Goal: Information Seeking & Learning: Learn about a topic

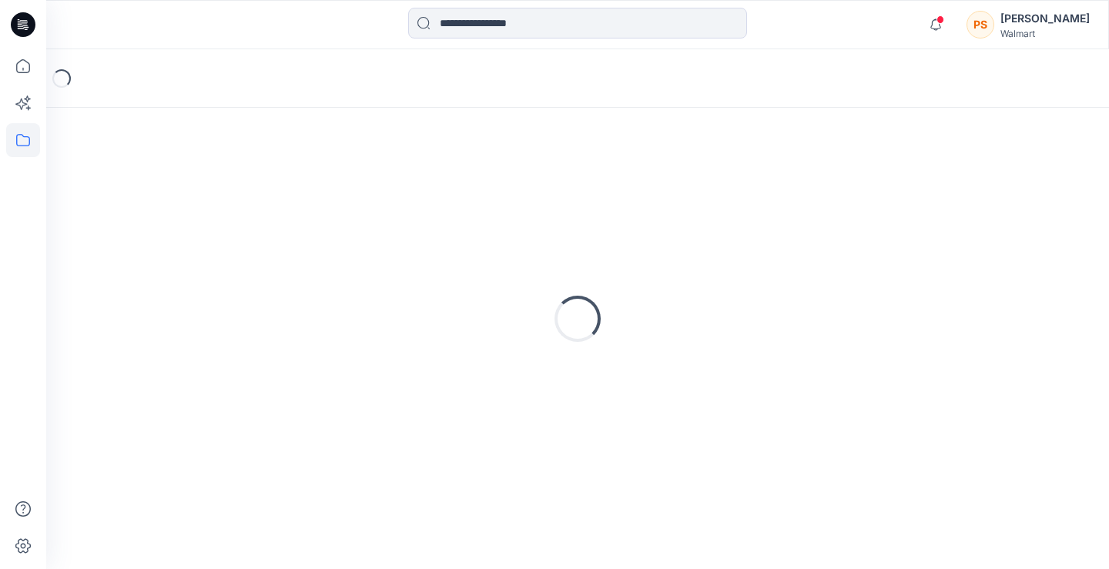
click at [1041, 22] on div "[PERSON_NAME]" at bounding box center [1044, 18] width 89 height 18
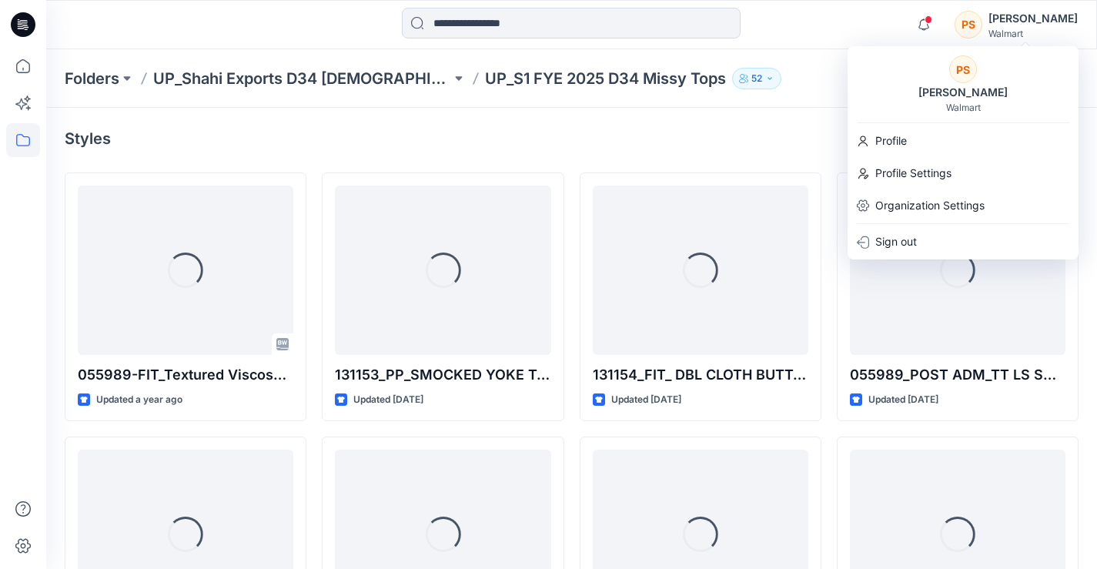
click at [1002, 26] on div "PS [PERSON_NAME]" at bounding box center [1016, 24] width 123 height 31
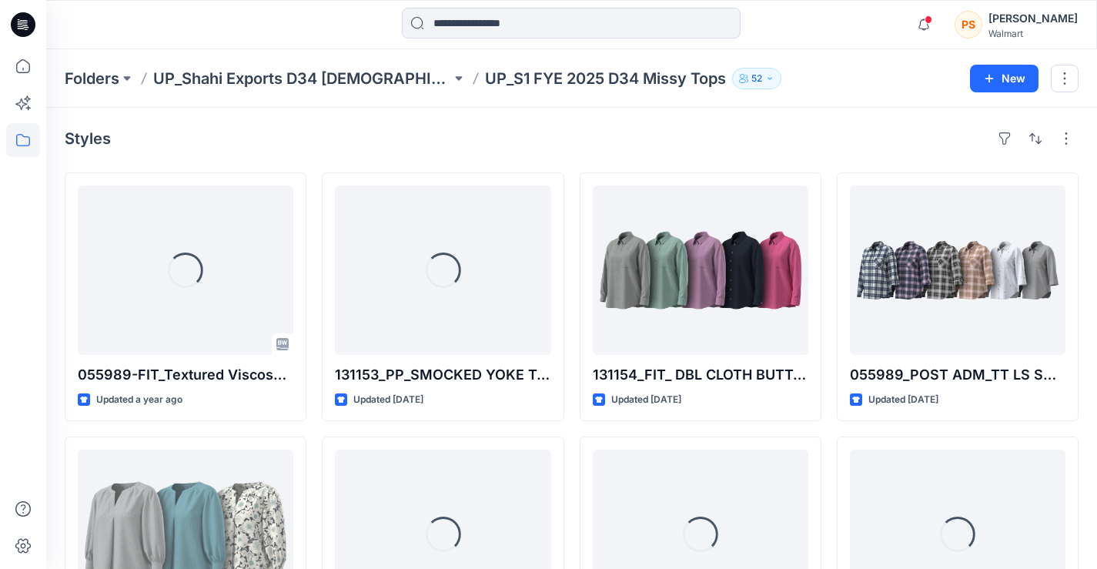
click at [1053, 25] on div "[PERSON_NAME]" at bounding box center [1033, 18] width 89 height 18
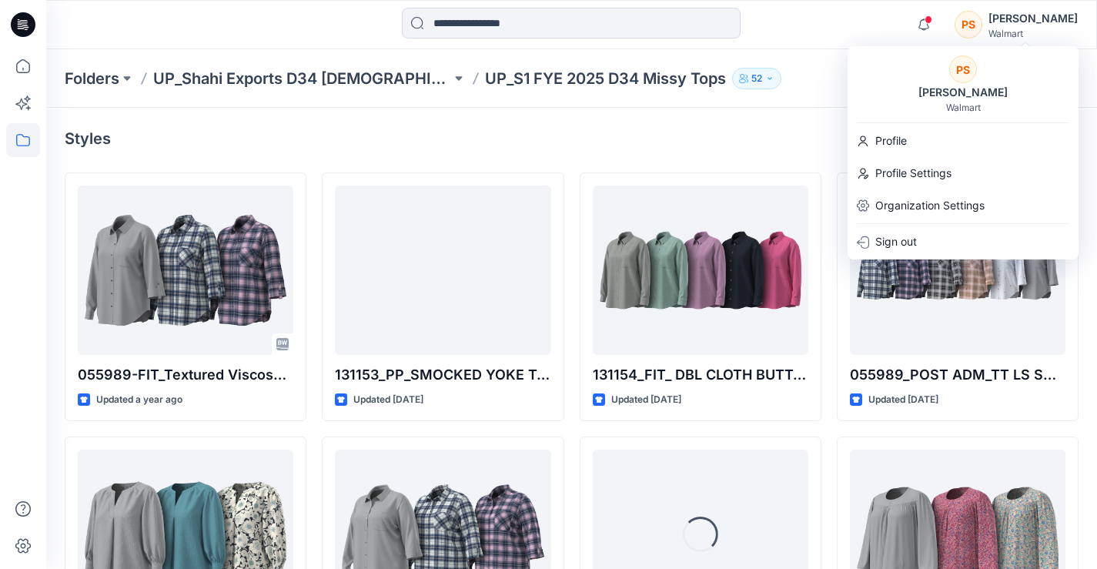
click at [982, 21] on div "PS" at bounding box center [969, 25] width 28 height 28
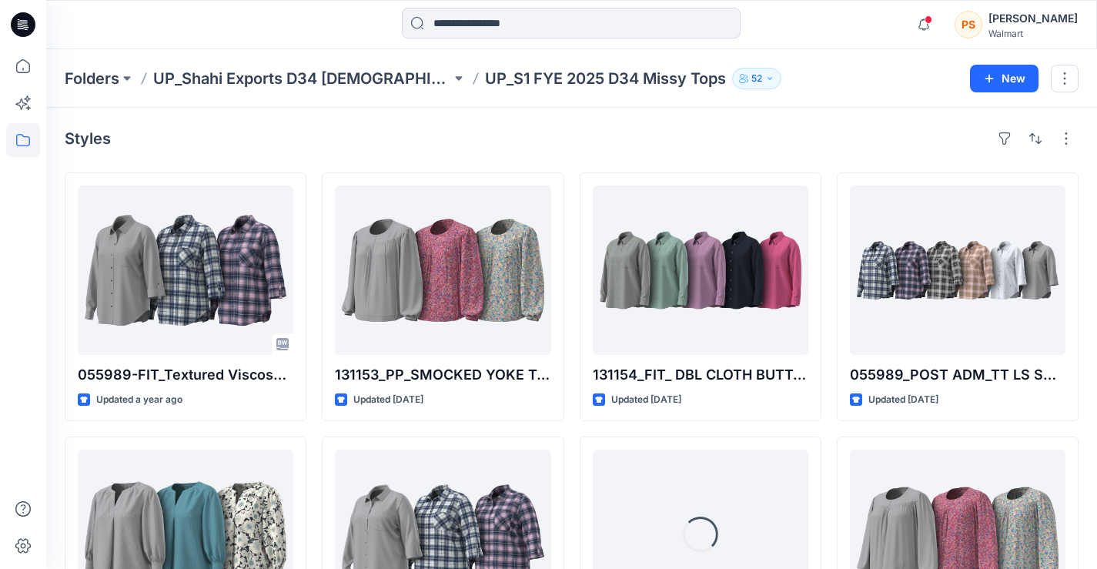
click at [982, 21] on div "PS" at bounding box center [969, 25] width 28 height 28
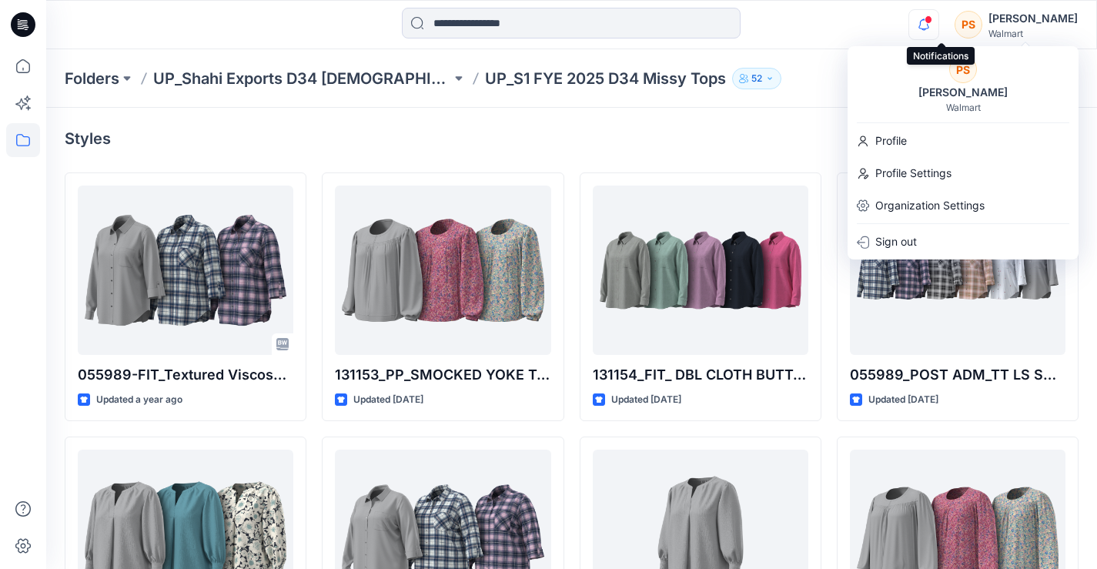
click at [938, 18] on icon "button" at bounding box center [923, 24] width 29 height 31
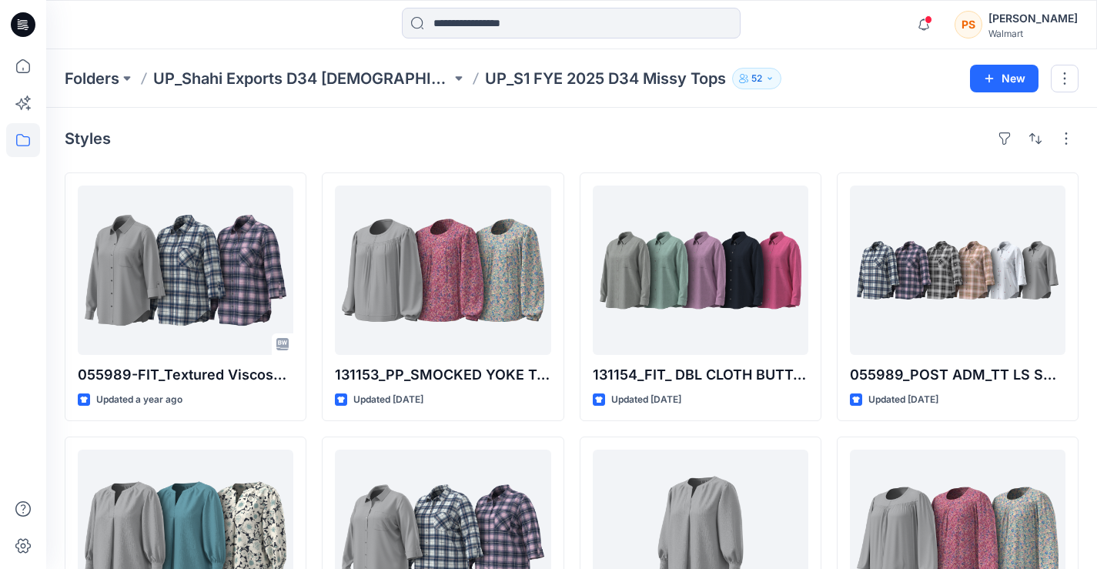
click at [1044, 21] on div "[PERSON_NAME]" at bounding box center [1033, 18] width 89 height 18
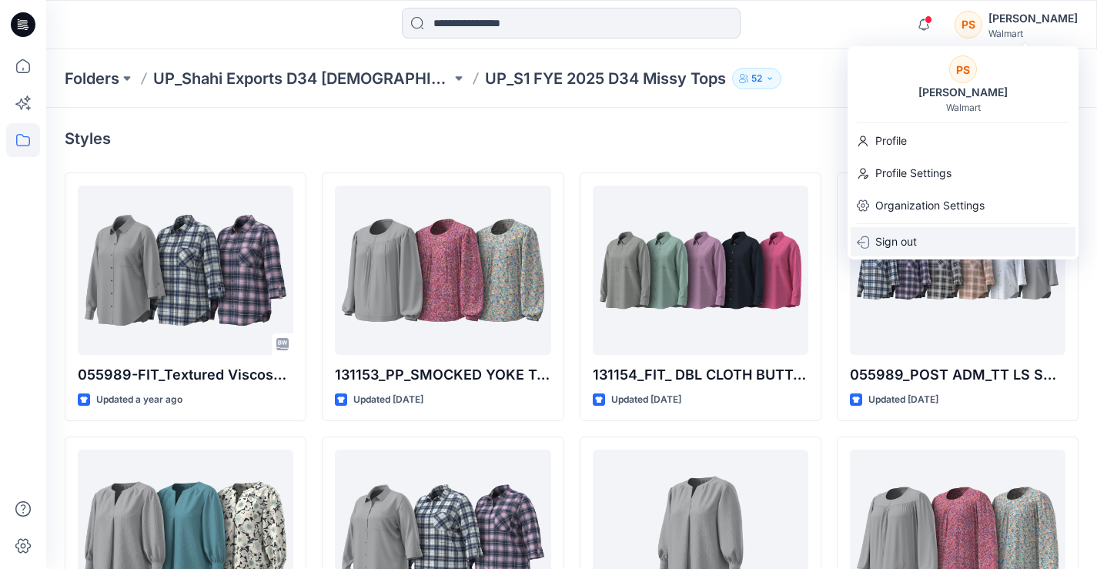
click at [915, 241] on p "Sign out" at bounding box center [896, 241] width 42 height 29
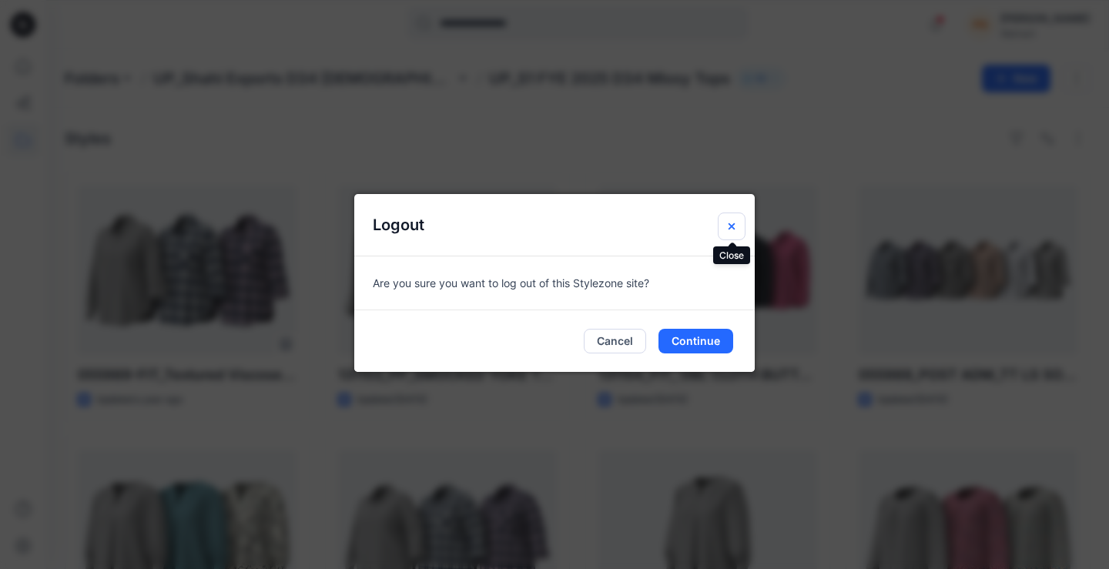
click at [728, 226] on icon "Close" at bounding box center [731, 226] width 12 height 12
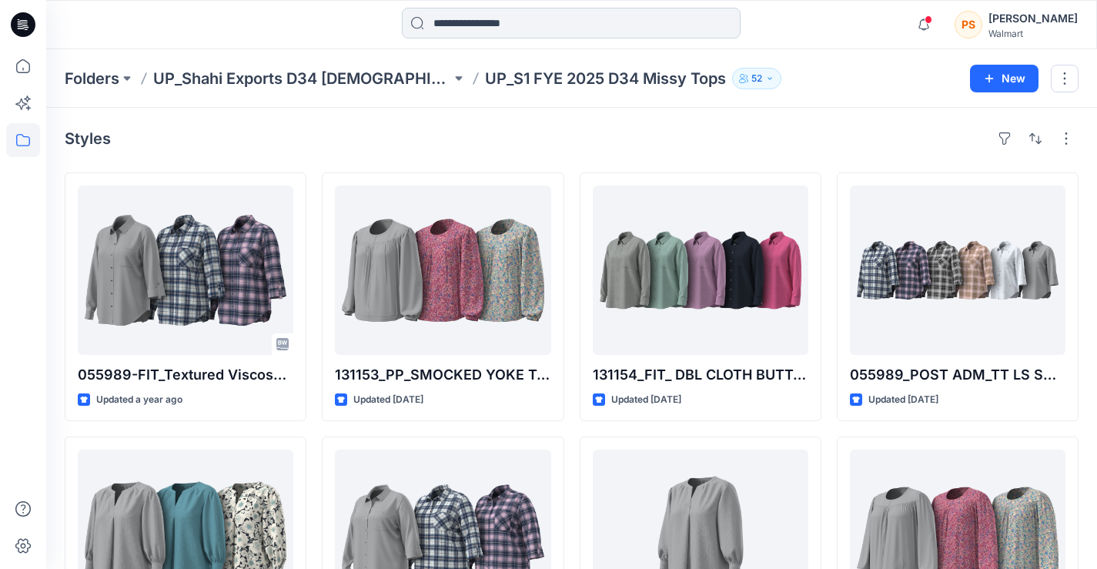
click at [496, 21] on input at bounding box center [571, 23] width 339 height 31
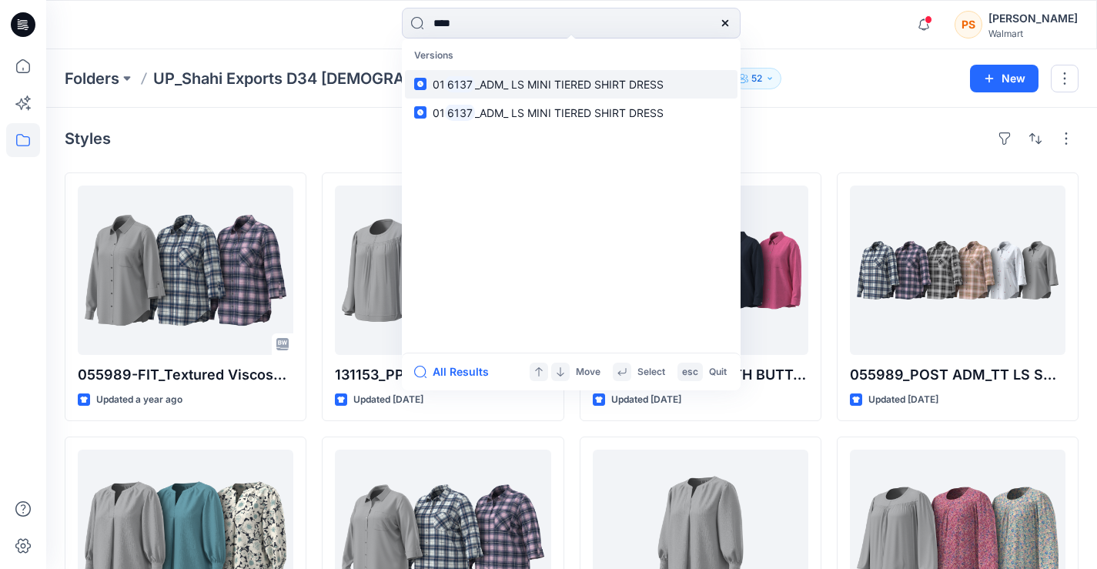
type input "****"
click at [504, 85] on span "_ADM_ LS MINI TIERED SHIRT DRESS" at bounding box center [569, 84] width 189 height 13
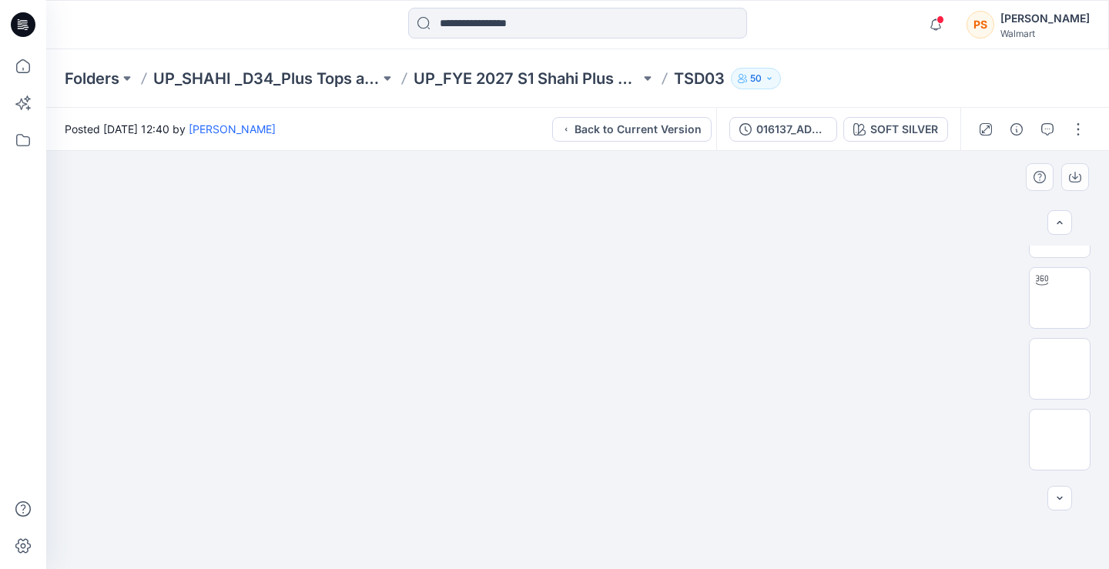
scroll to position [52, 0]
click at [879, 127] on div "SOFT SILVER" at bounding box center [904, 129] width 68 height 17
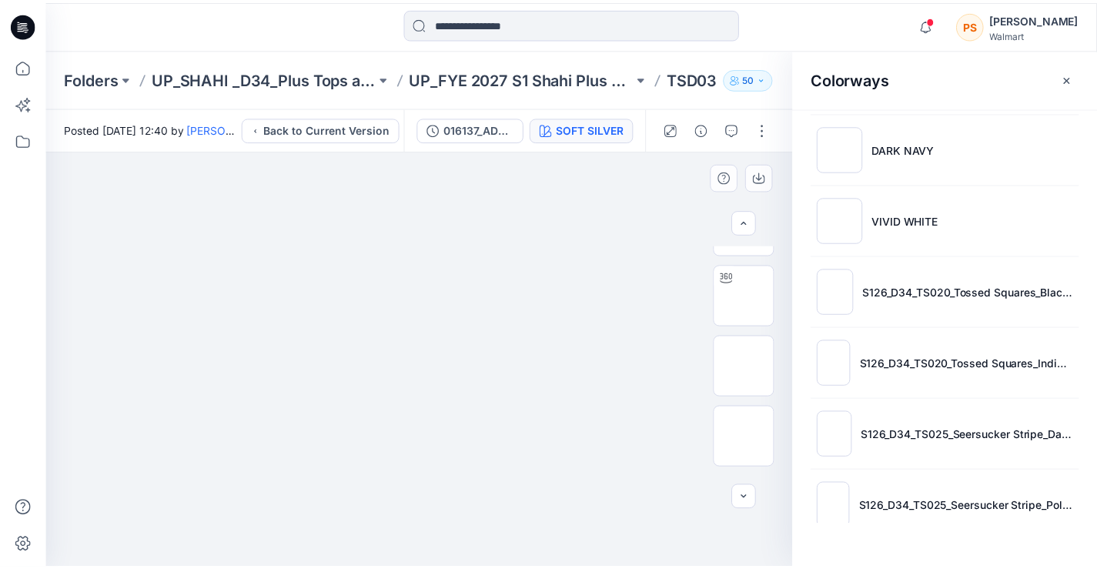
scroll to position [437, 0]
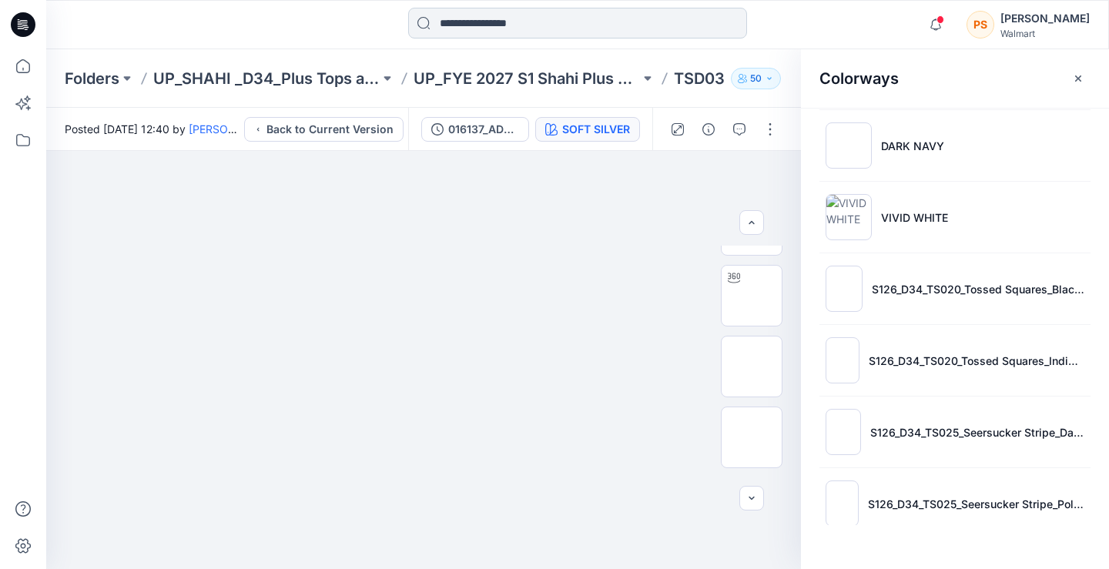
click at [534, 20] on input at bounding box center [577, 23] width 339 height 31
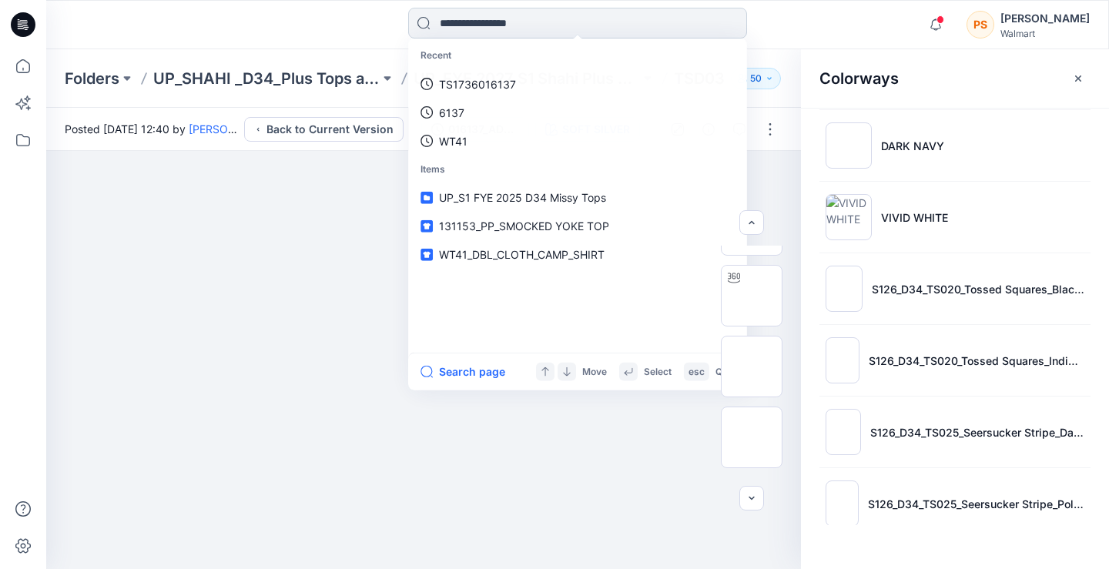
click at [534, 20] on input at bounding box center [577, 23] width 339 height 31
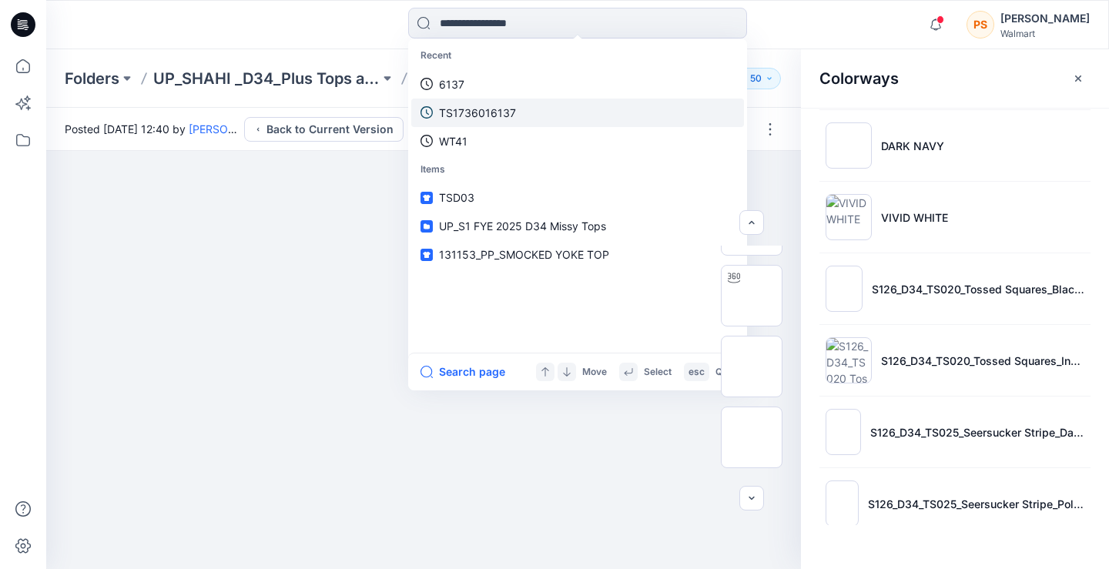
click at [496, 105] on p "TS1736016137" at bounding box center [477, 113] width 77 height 16
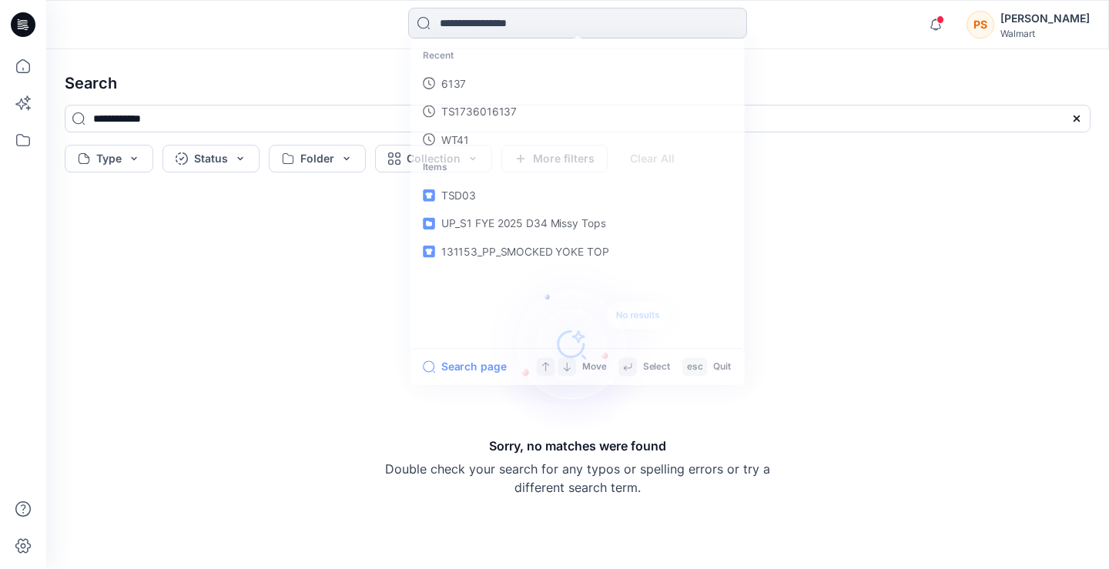
click at [512, 18] on input at bounding box center [577, 23] width 339 height 31
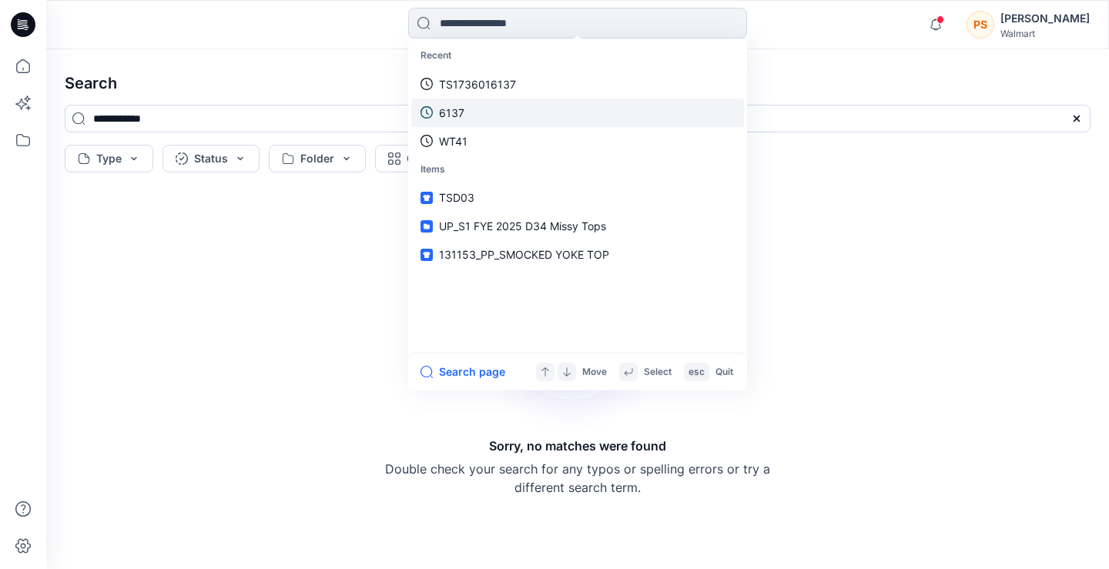
click at [482, 106] on link "6137" at bounding box center [577, 113] width 333 height 28
type input "****"
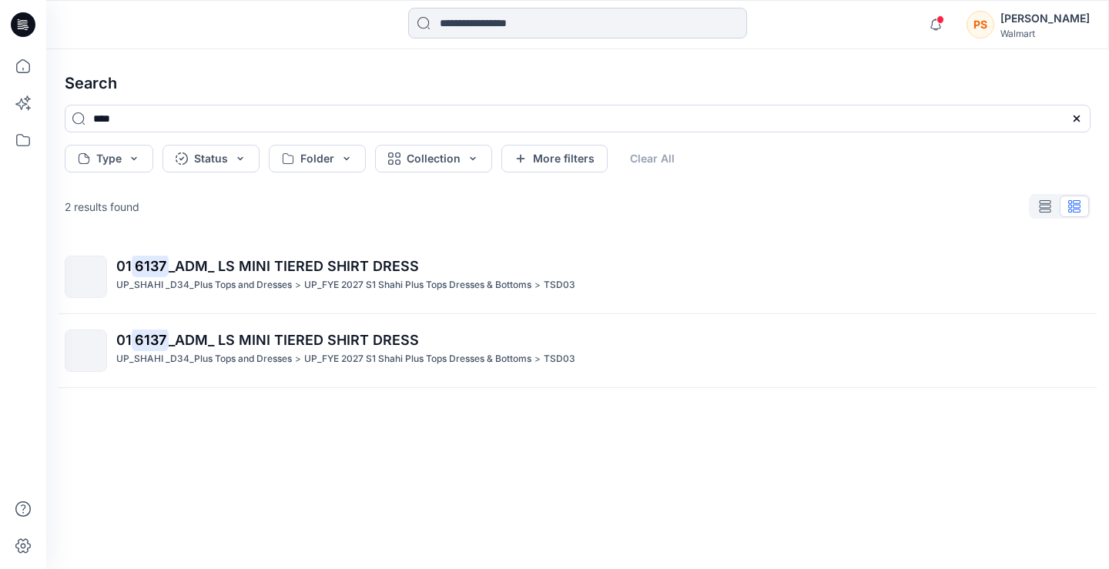
click at [490, 12] on input at bounding box center [577, 23] width 339 height 31
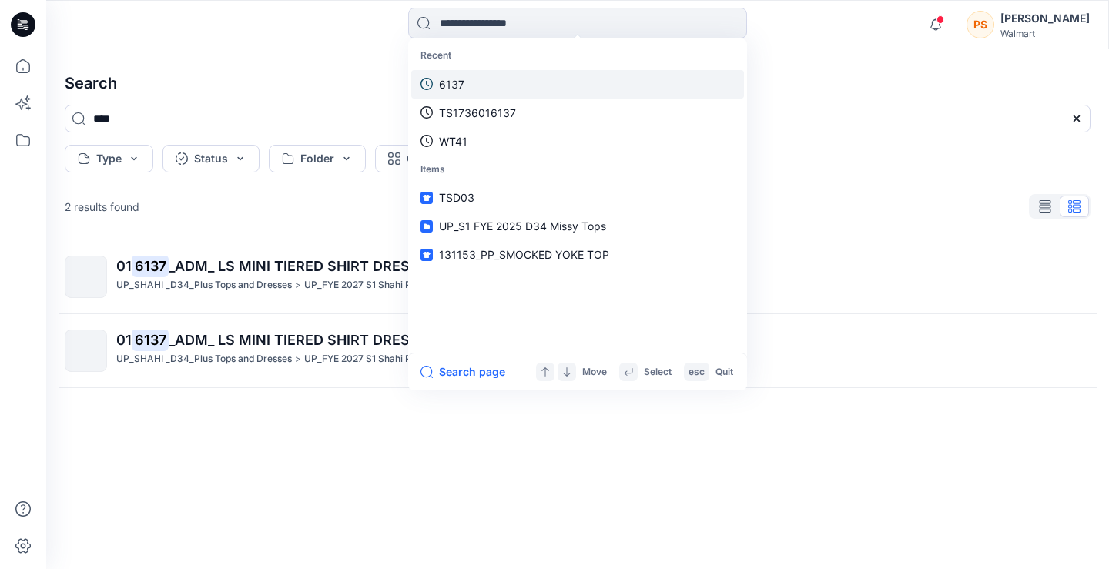
click at [474, 87] on link "6137" at bounding box center [577, 84] width 333 height 28
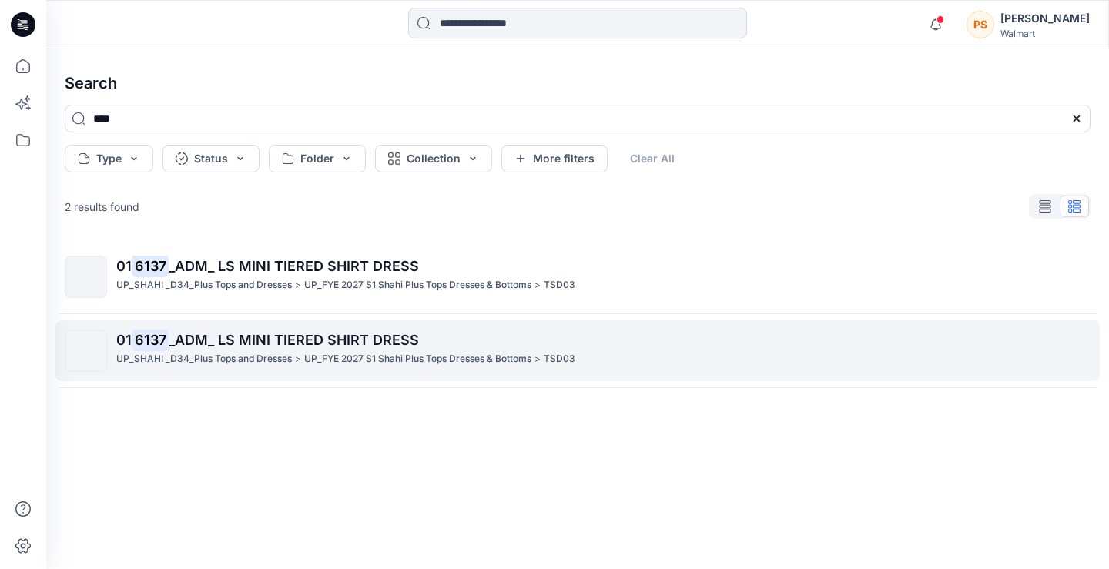
click at [370, 335] on span "_ADM_ LS MINI TIERED SHIRT DRESS" at bounding box center [294, 340] width 250 height 16
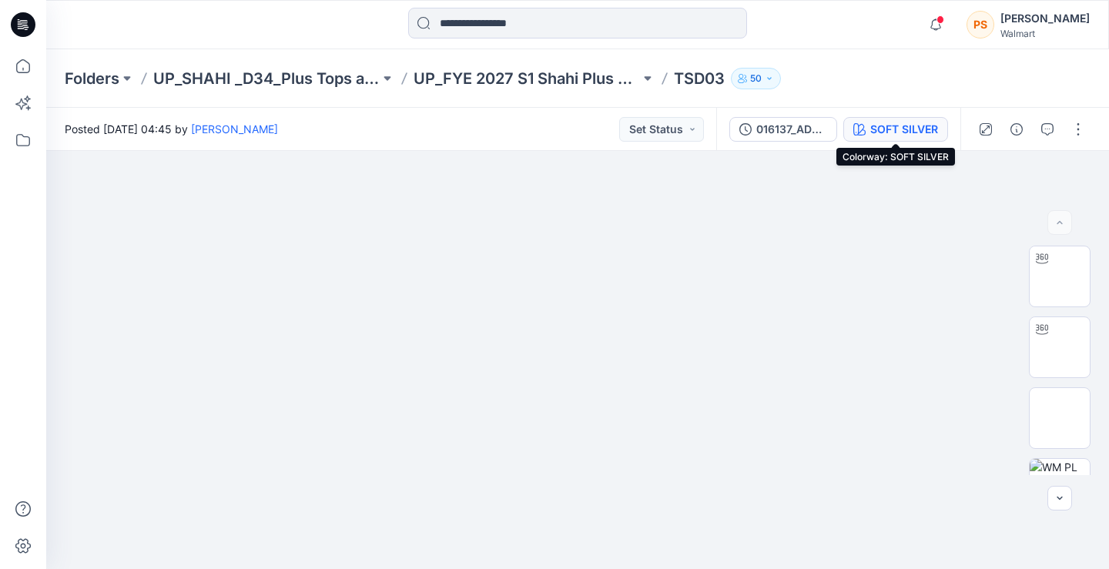
click at [898, 131] on div "SOFT SILVER" at bounding box center [904, 129] width 68 height 17
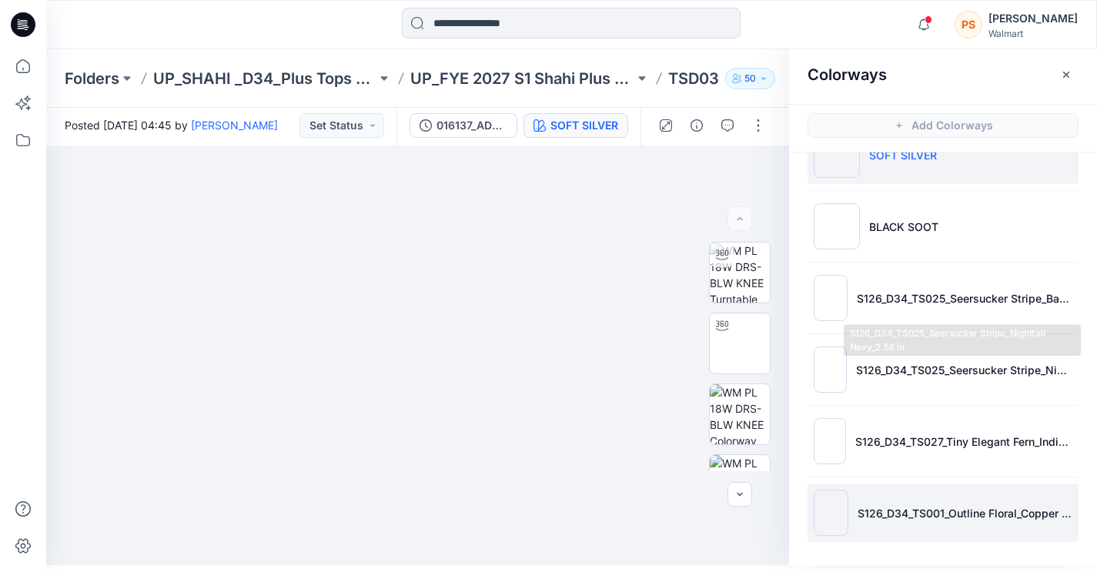
scroll to position [5, 0]
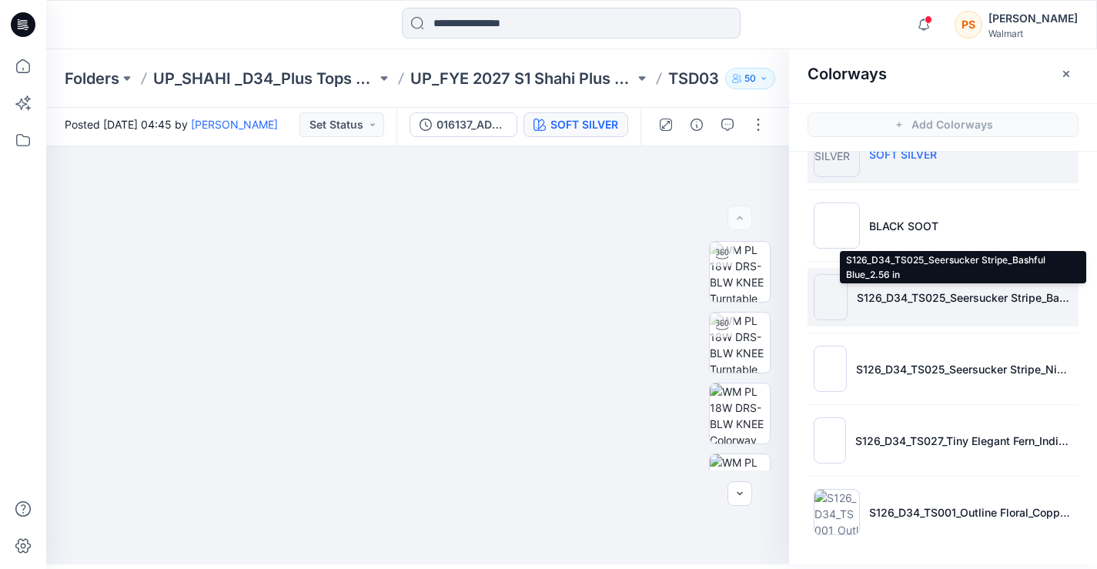
click at [1018, 297] on p "S126_D34_TS025_Seersucker Stripe_Bashful Blue_2.56 in" at bounding box center [965, 298] width 216 height 16
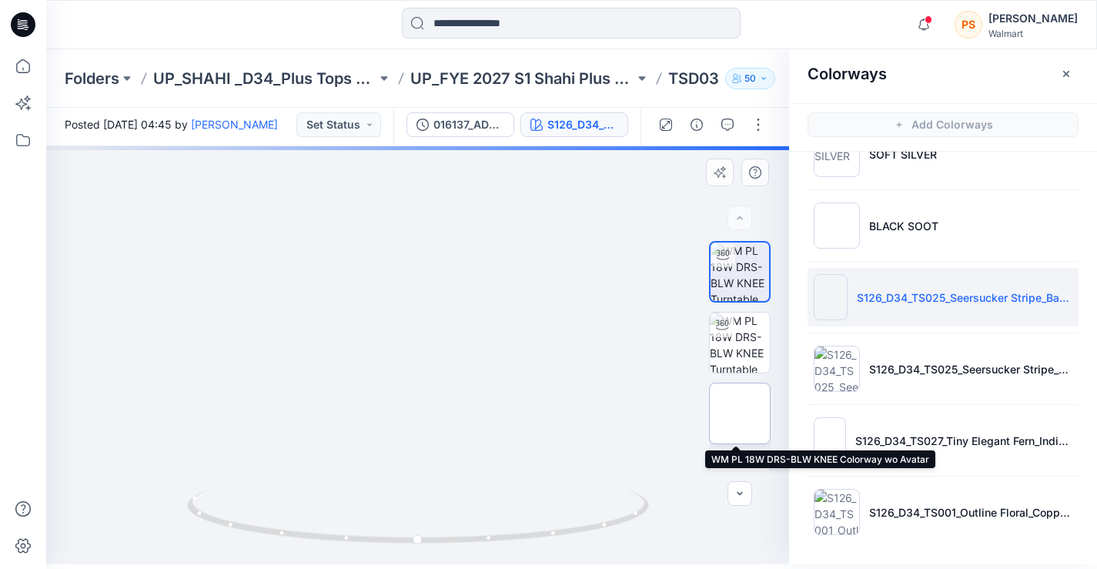
click at [740, 413] on img at bounding box center [740, 413] width 0 height 0
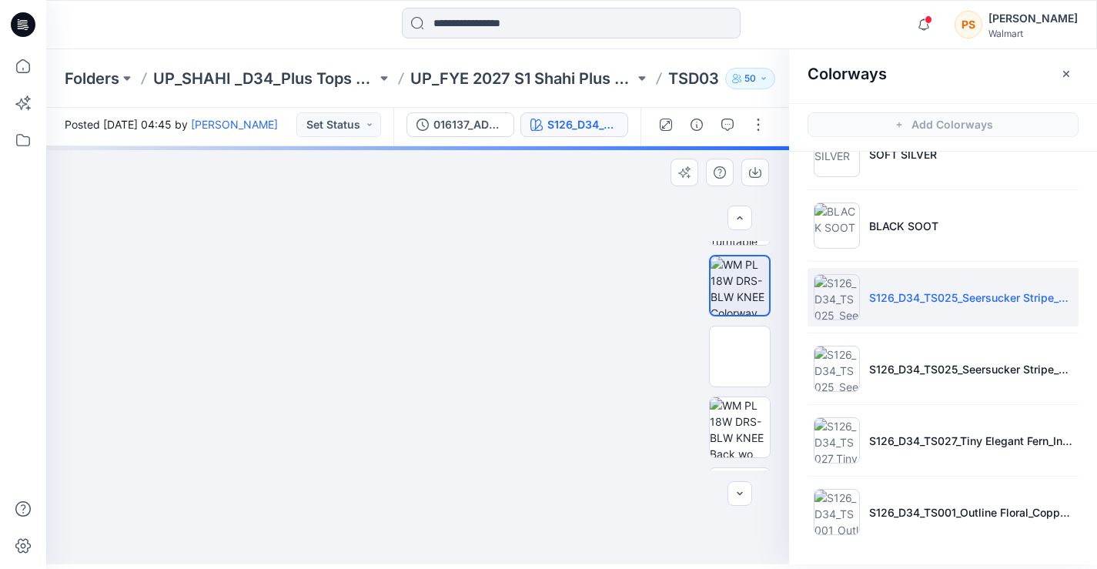
scroll to position [129, 0]
click at [727, 426] on img at bounding box center [740, 427] width 60 height 60
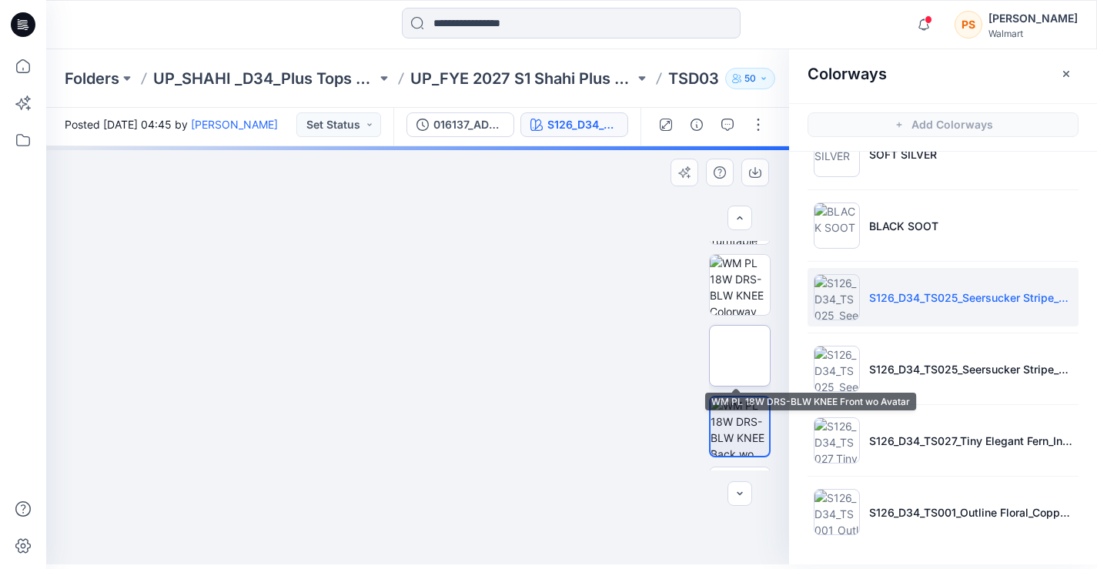
click at [740, 356] on img at bounding box center [740, 356] width 0 height 0
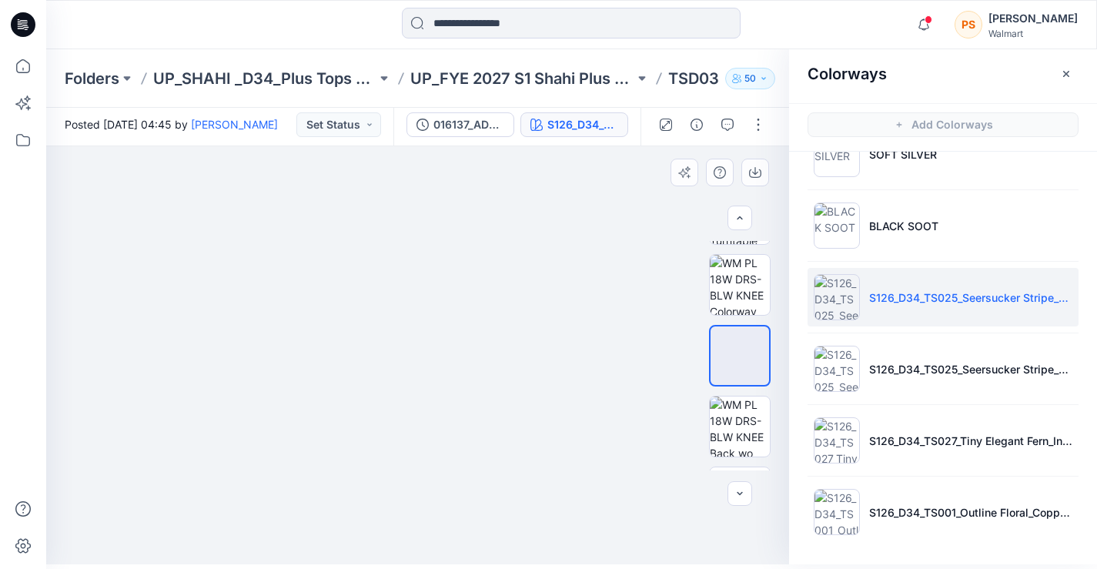
click at [431, 146] on img at bounding box center [418, 146] width 418 height 0
click at [534, 146] on img at bounding box center [418, 146] width 418 height 0
click at [740, 423] on img at bounding box center [740, 427] width 60 height 60
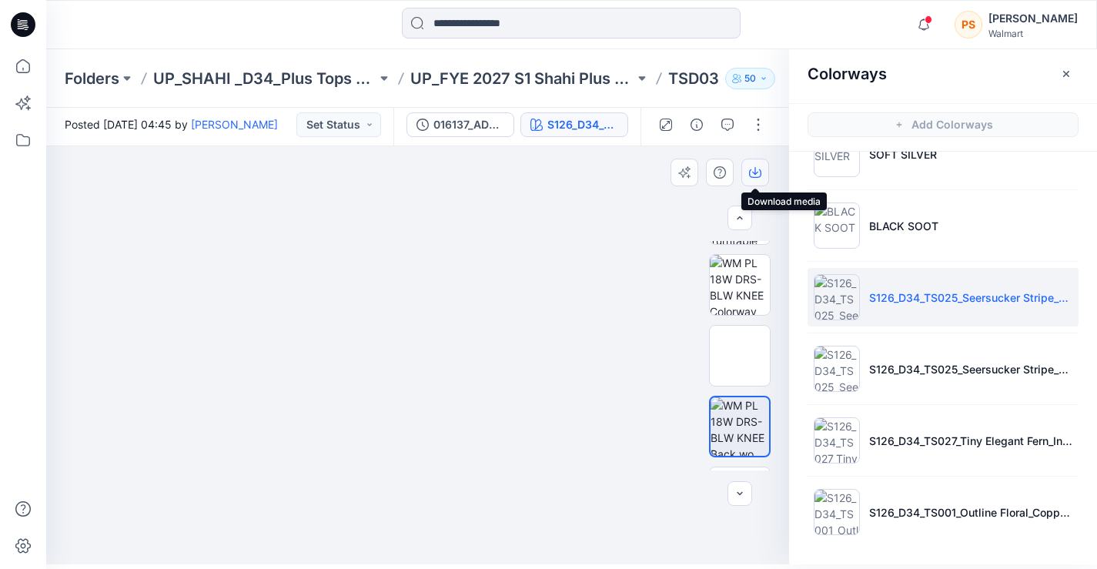
click at [755, 171] on icon "button" at bounding box center [755, 172] width 12 height 12
click at [567, 146] on img at bounding box center [418, 146] width 418 height 0
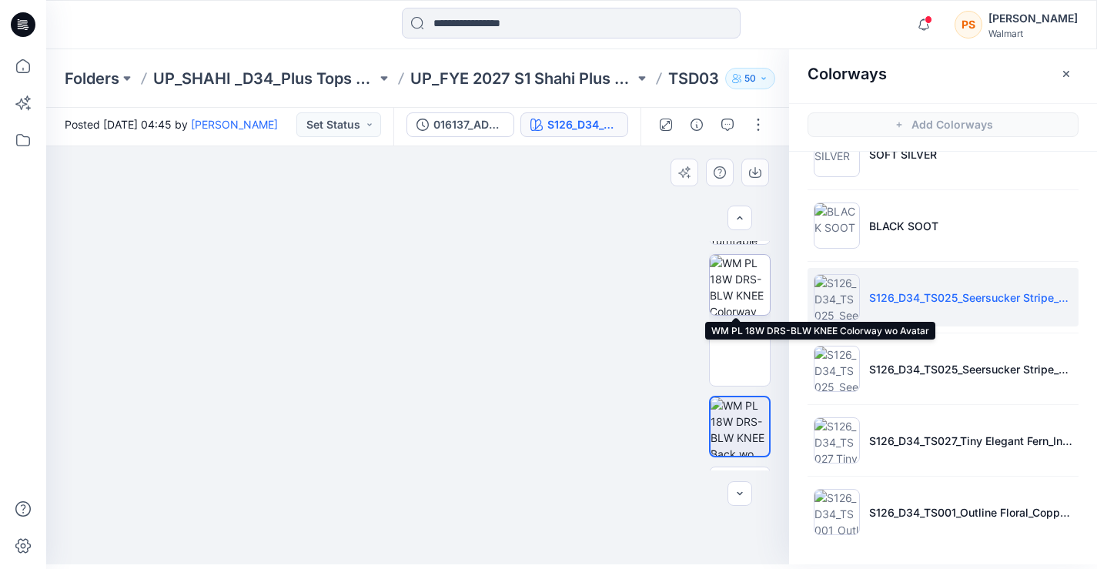
click at [754, 293] on img at bounding box center [740, 285] width 60 height 60
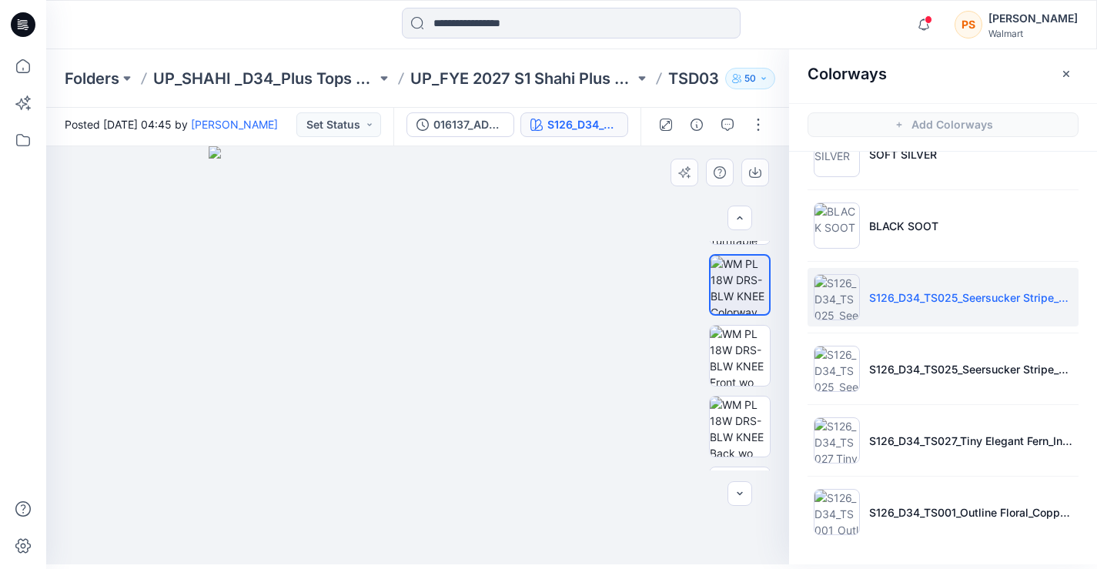
drag, startPoint x: 97, startPoint y: 353, endPoint x: 537, endPoint y: 462, distance: 453.6
click at [537, 462] on img at bounding box center [418, 355] width 418 height 418
